Goal: Information Seeking & Learning: Learn about a topic

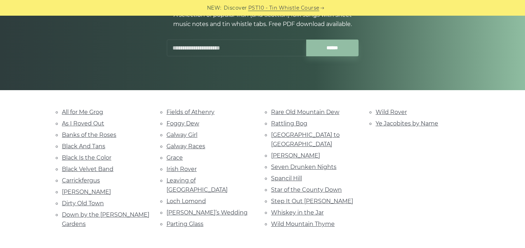
scroll to position [99, 0]
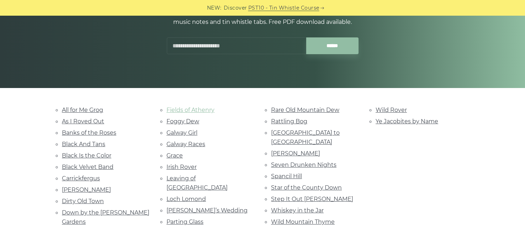
click at [194, 112] on link "Fields of Athenry" at bounding box center [191, 109] width 48 height 7
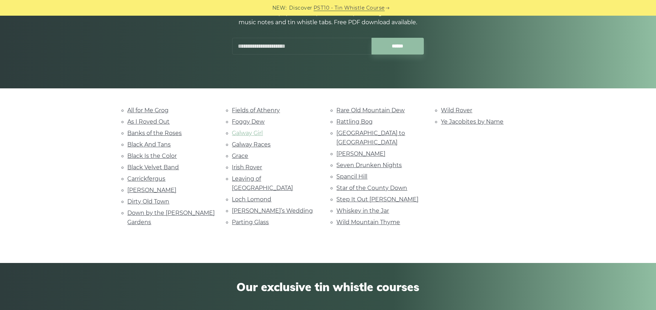
click at [259, 136] on link "Galway Girl" at bounding box center [247, 133] width 31 height 7
click at [148, 205] on link "Dirty Old Town" at bounding box center [149, 201] width 42 height 7
click at [449, 110] on link "Wild Rover" at bounding box center [457, 110] width 31 height 7
click at [157, 112] on link "All for Me Grog" at bounding box center [148, 110] width 41 height 7
click at [255, 214] on link "Marie’s Wedding" at bounding box center [272, 210] width 81 height 7
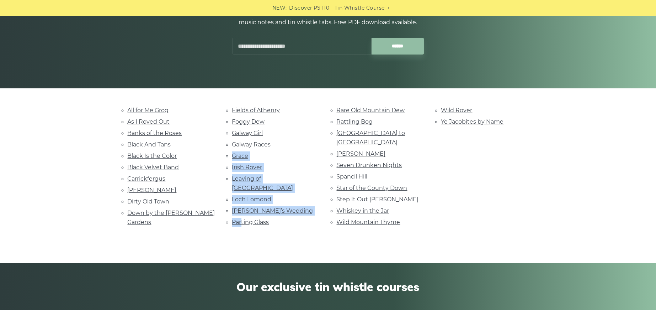
drag, startPoint x: 228, startPoint y: 169, endPoint x: 244, endPoint y: 225, distance: 58.2
click at [244, 225] on ul "Fields of Athenry Foggy Dew Galway Girl Galway Races Grace Irish Rover Leaving …" at bounding box center [276, 165] width 88 height 121
click at [244, 225] on link "Parting Glass" at bounding box center [250, 221] width 37 height 7
click at [316, 107] on li "Fields of Athenry" at bounding box center [276, 110] width 88 height 10
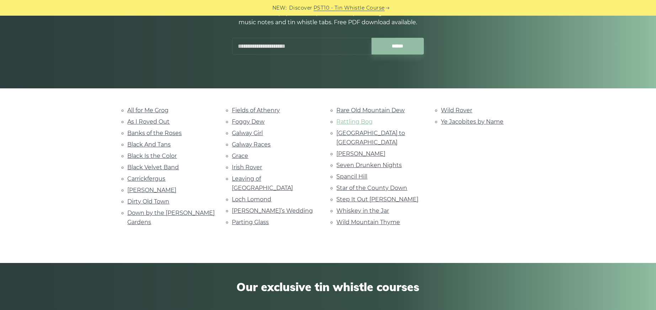
click at [341, 122] on link "Rattling Bog" at bounding box center [355, 121] width 36 height 7
click at [344, 150] on link "Roddy Mc Corley" at bounding box center [361, 153] width 49 height 7
click at [350, 225] on link "Wild Mountain Thyme" at bounding box center [369, 221] width 64 height 7
click at [337, 214] on link "Whiskey in the Jar" at bounding box center [363, 210] width 53 height 7
click at [169, 113] on link "All for Me Grog" at bounding box center [148, 110] width 41 height 7
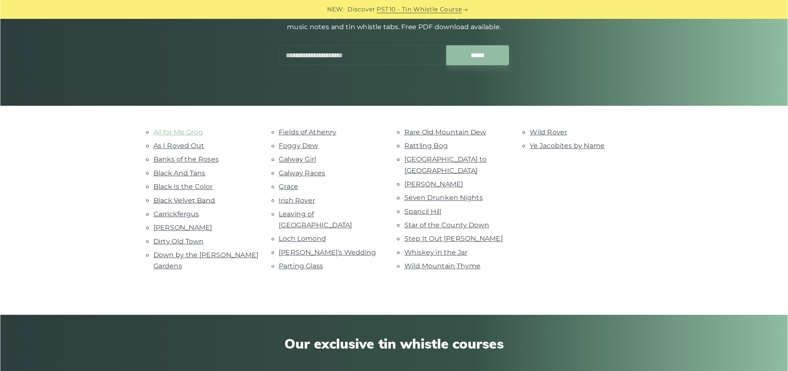
scroll to position [98, 0]
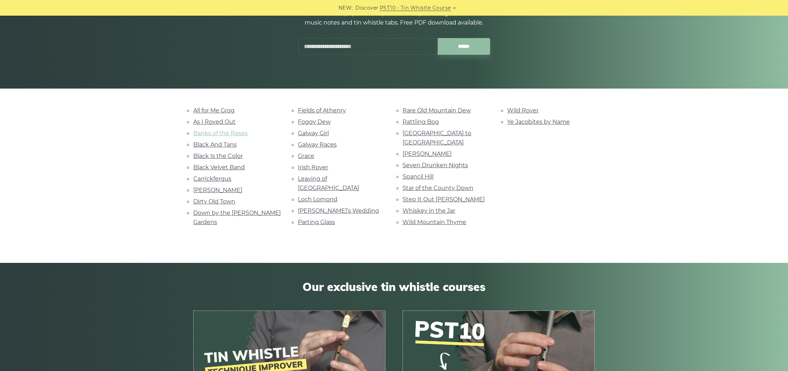
click at [225, 137] on link "Banks of the Roses" at bounding box center [220, 133] width 54 height 7
click at [305, 191] on link "Leaving of Liverpool" at bounding box center [328, 183] width 61 height 16
click at [419, 214] on link "Whiskey in the Jar" at bounding box center [428, 210] width 53 height 7
click at [423, 175] on link "Spancil Hill" at bounding box center [417, 176] width 31 height 7
click at [206, 205] on link "Dirty Old Town" at bounding box center [214, 201] width 42 height 7
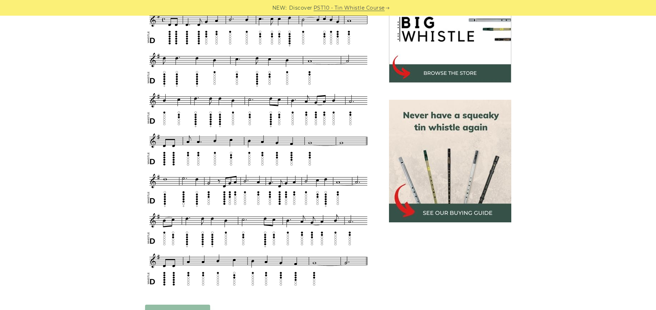
scroll to position [245, 0]
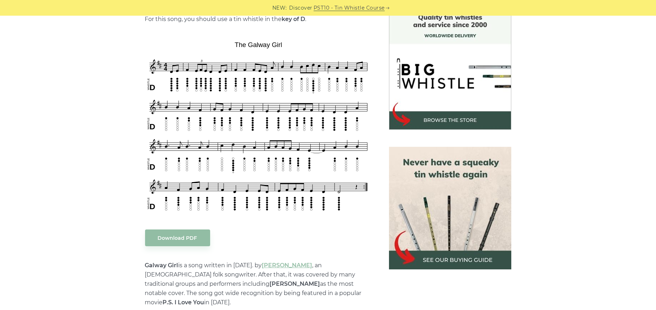
scroll to position [201, 0]
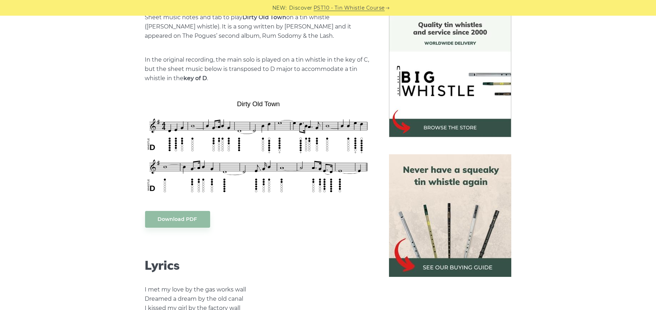
scroll to position [191, 0]
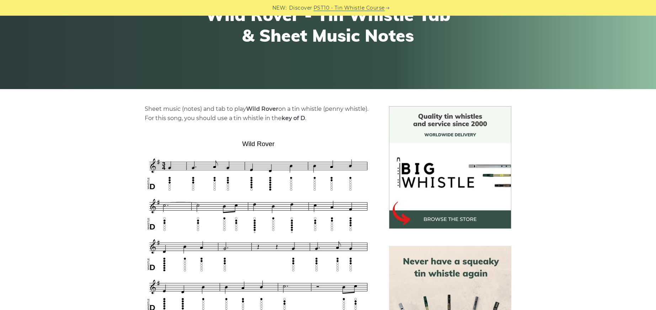
scroll to position [96, 0]
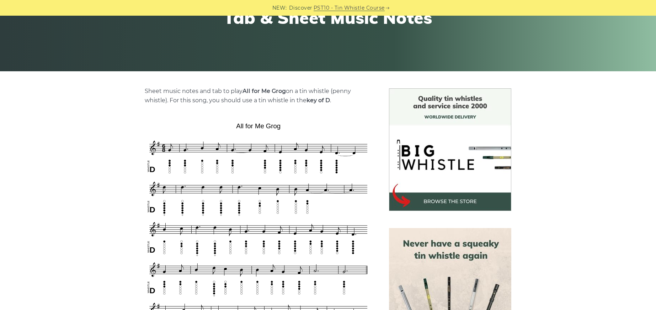
scroll to position [113, 0]
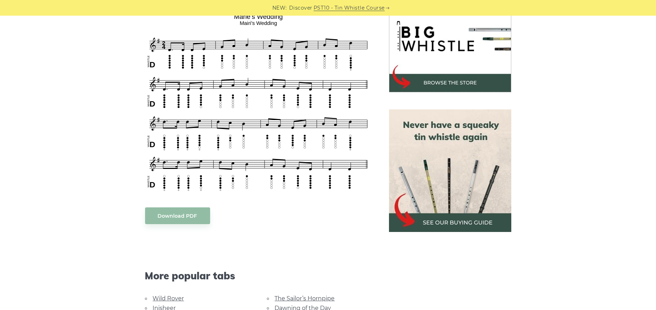
scroll to position [238, 0]
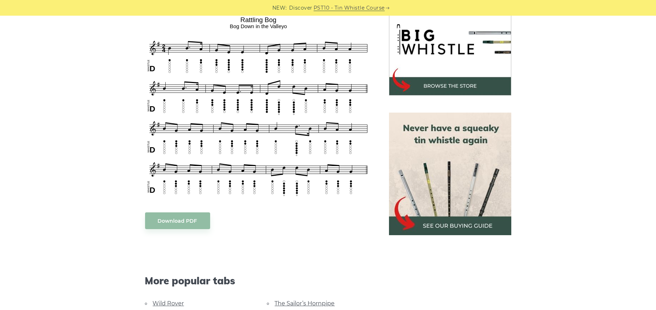
scroll to position [234, 0]
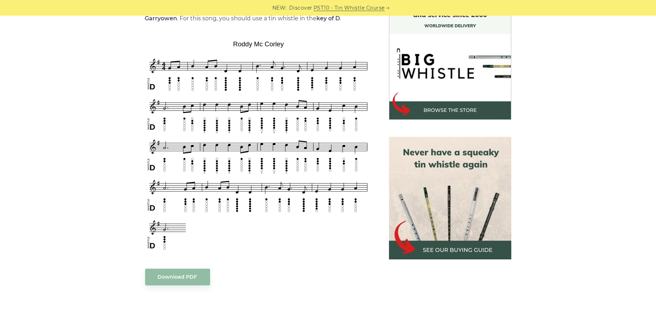
scroll to position [208, 0]
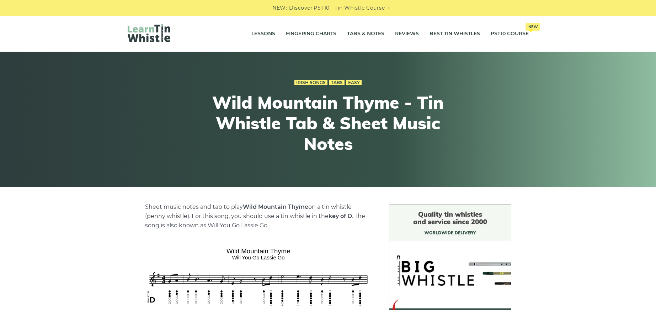
drag, startPoint x: 0, startPoint y: 0, endPoint x: 444, endPoint y: 207, distance: 490.1
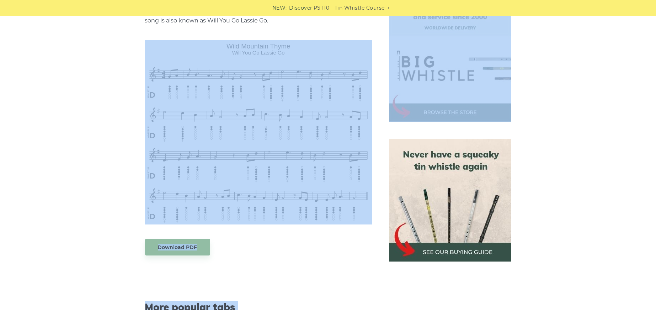
scroll to position [206, 0]
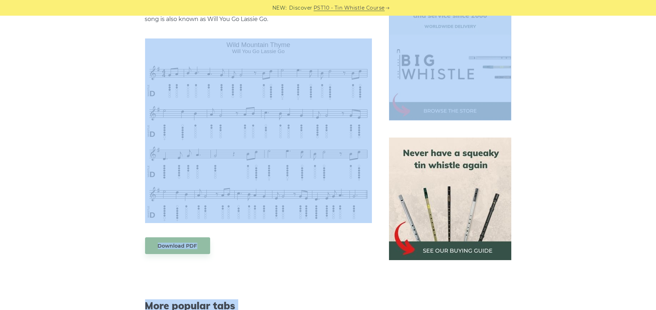
click at [610, 117] on div "Sheet music notes and tab to play Wild Mountain Thyme on a tin whistle ([PERSON…" at bounding box center [328, 260] width 656 height 525
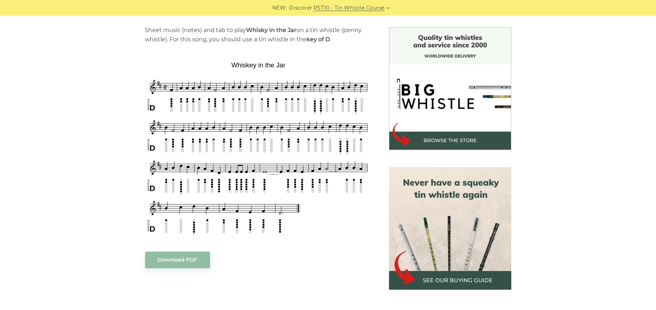
scroll to position [178, 0]
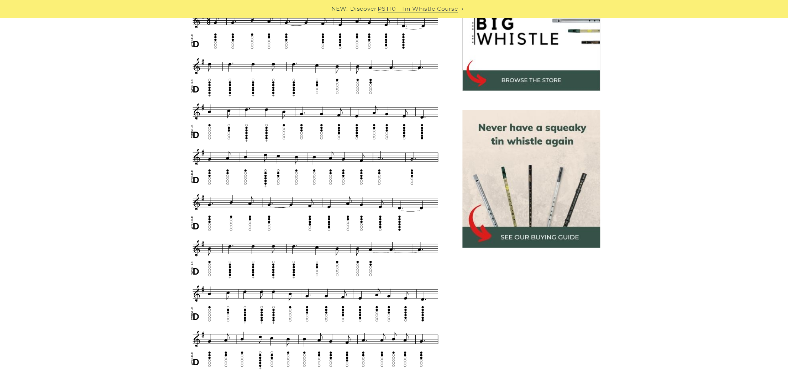
scroll to position [245, 0]
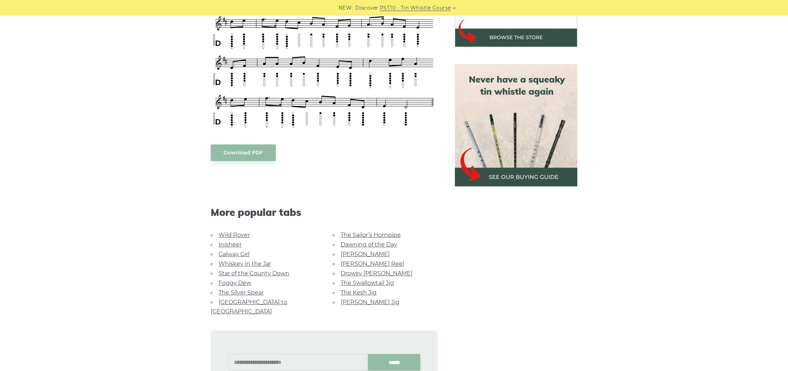
scroll to position [281, 0]
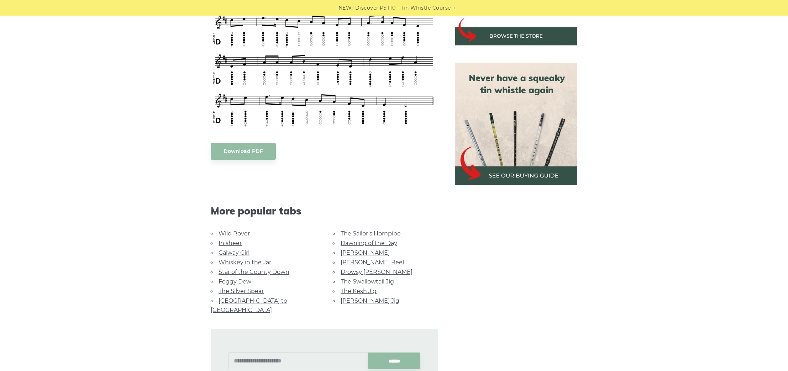
click at [397, 247] on link "Dawning of the Day" at bounding box center [368, 243] width 57 height 7
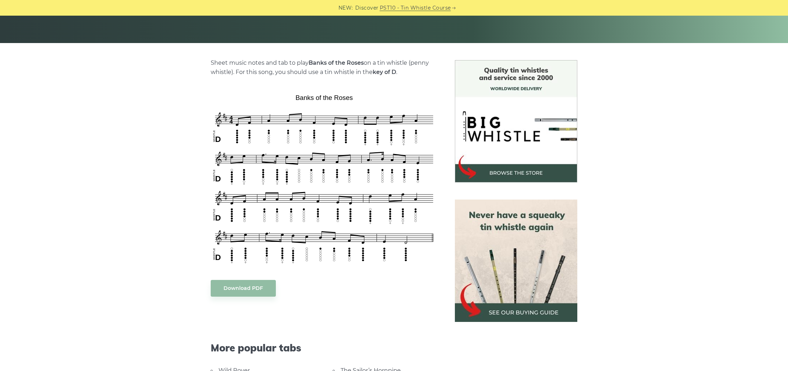
scroll to position [139, 0]
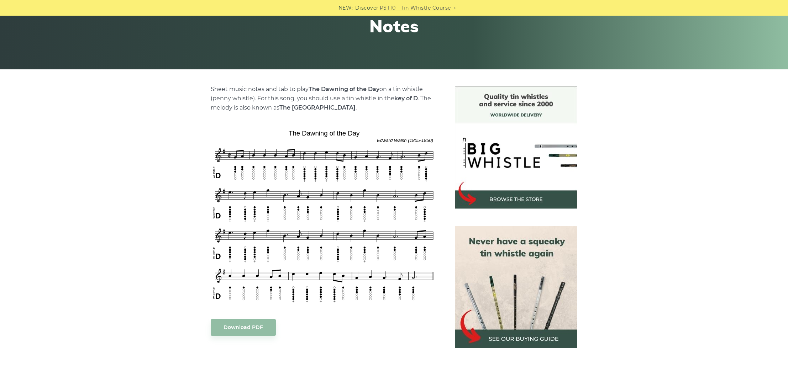
scroll to position [119, 0]
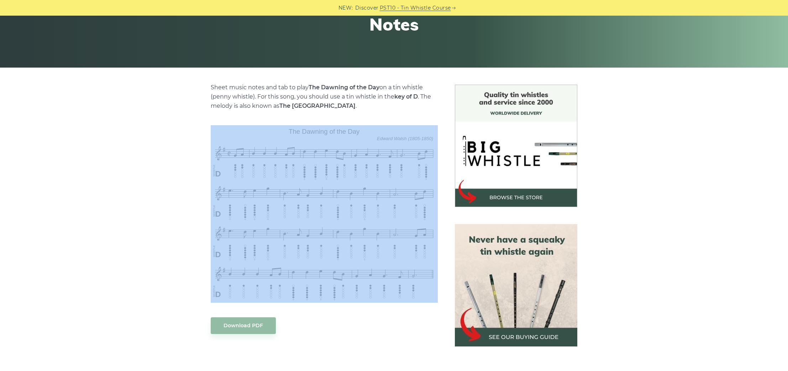
drag, startPoint x: 305, startPoint y: 128, endPoint x: 284, endPoint y: 153, distance: 32.6
click at [284, 153] on div "Sheet music notes and tab to play The Dawning of the Day on a tin whistle ([PER…" at bounding box center [324, 326] width 227 height 487
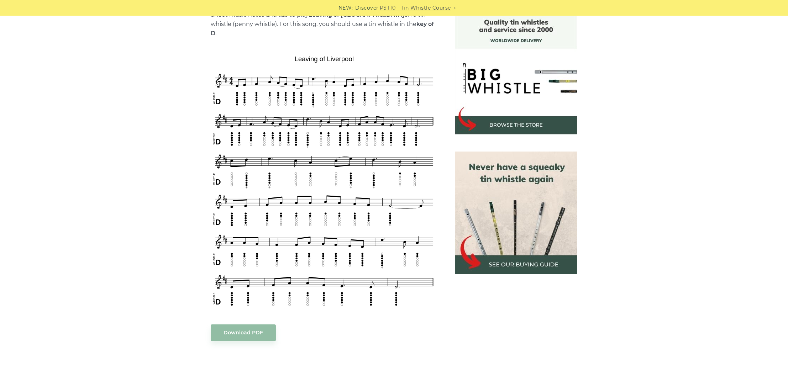
scroll to position [200, 0]
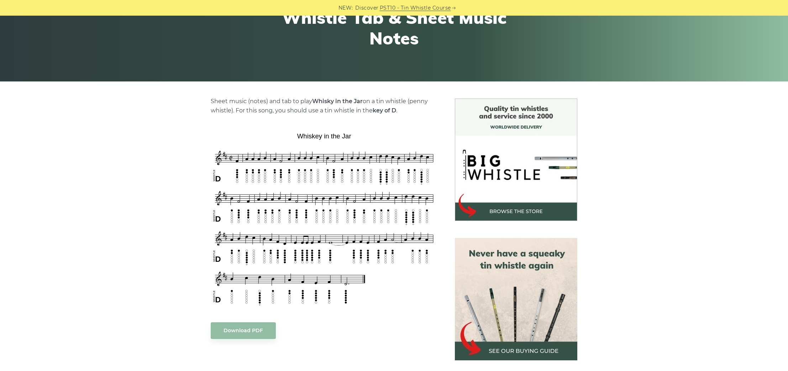
scroll to position [111, 0]
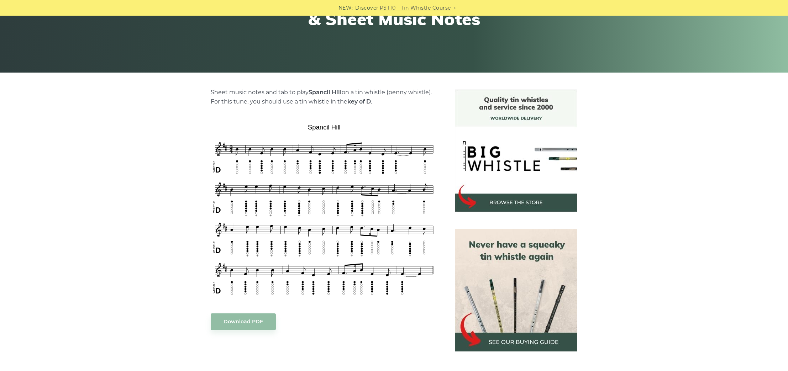
scroll to position [117, 0]
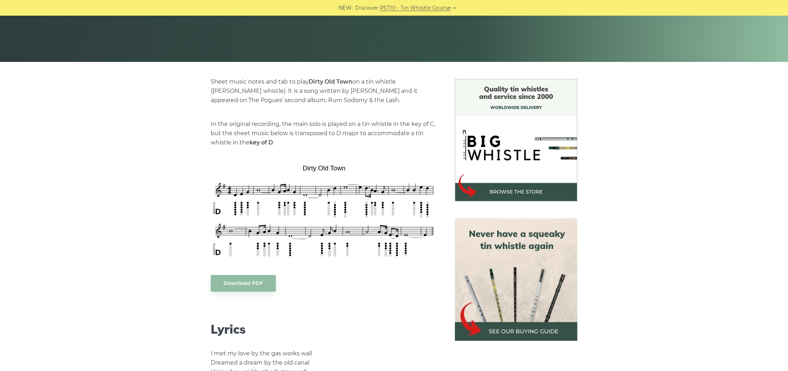
scroll to position [129, 0]
